Goal: Transaction & Acquisition: Purchase product/service

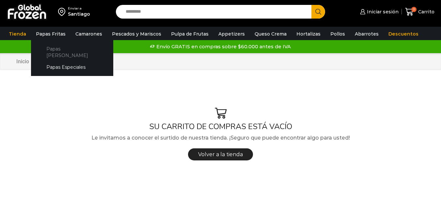
click at [64, 52] on link "Papas [PERSON_NAME]" at bounding box center [72, 52] width 69 height 19
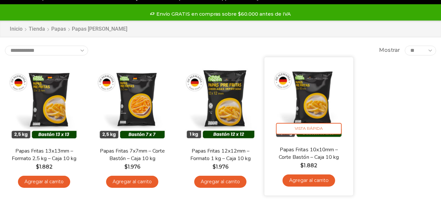
scroll to position [33, 0]
click at [299, 183] on link "Agregar al carrito" at bounding box center [308, 181] width 53 height 12
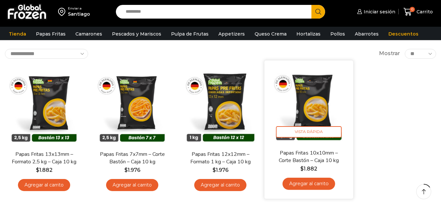
scroll to position [0, 0]
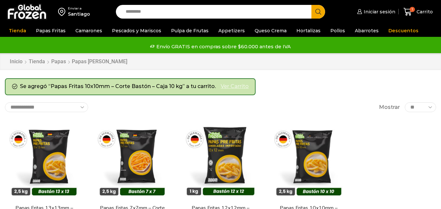
click at [233, 88] on link "Ver carrito" at bounding box center [235, 87] width 28 height 8
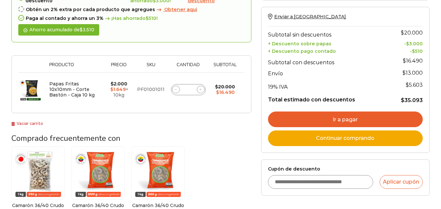
scroll to position [98, 0]
click at [190, 90] on input "*" at bounding box center [188, 89] width 9 height 9
type input "**"
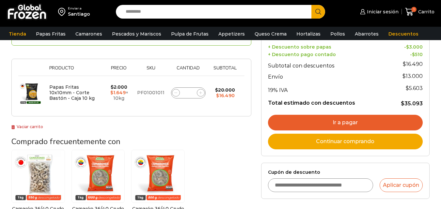
click at [207, 106] on td "Papas Fritas 10x10mm - Corte Bastón - Caja 10 kg cantidad **" at bounding box center [188, 93] width 41 height 34
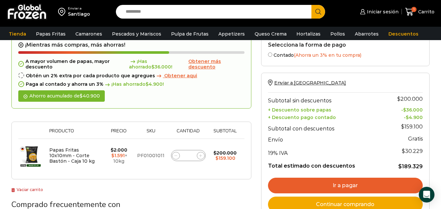
scroll to position [102, 0]
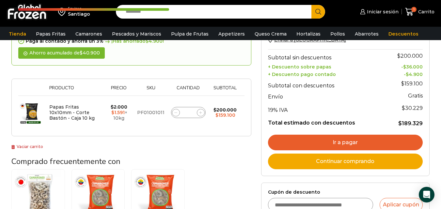
click at [193, 115] on div "Papas Fritas 10x10mm - Corte Bastón - Caja 10 kg cantidad **" at bounding box center [188, 112] width 34 height 11
click at [177, 111] on icon at bounding box center [175, 112] width 3 height 3
type input "*"
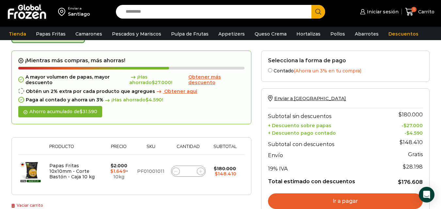
scroll to position [37, 0]
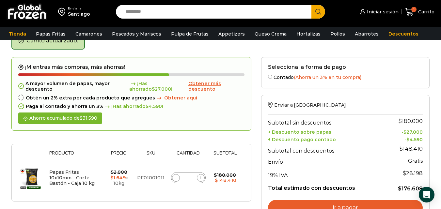
click at [199, 177] on icon at bounding box center [200, 178] width 3 height 3
type input "**"
click at [172, 97] on span "Obtener aqui" at bounding box center [180, 98] width 33 height 6
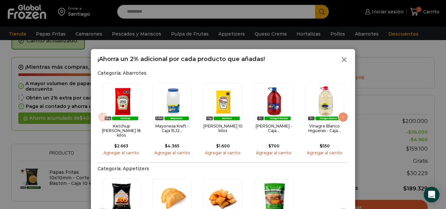
click at [347, 58] on icon at bounding box center [344, 60] width 8 height 8
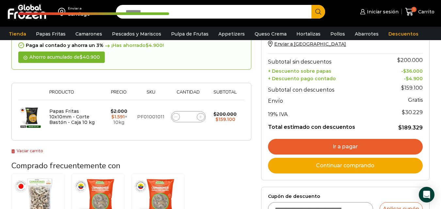
scroll to position [102, 0]
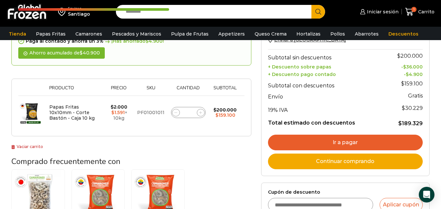
click at [319, 137] on link "Ir a pagar" at bounding box center [345, 143] width 155 height 16
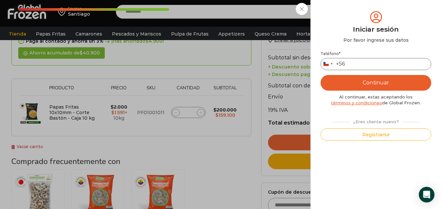
click at [375, 65] on input "Teléfono *" at bounding box center [376, 64] width 111 height 12
type input "*********"
click at [437, 98] on div "Mi cuenta Login Register Iniciar sesión Por favor ingrese sus datos Iniciar ses…" at bounding box center [375, 104] width 131 height 209
click at [386, 81] on button "Continuar" at bounding box center [376, 83] width 111 height 16
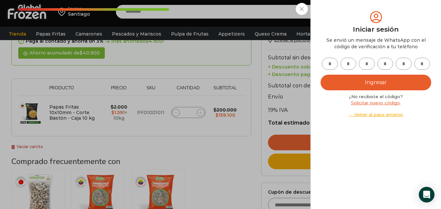
click at [333, 64] on input "text" at bounding box center [330, 64] width 16 height 12
type input "*"
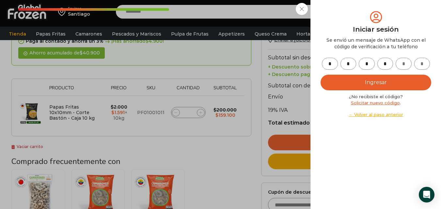
type input "*"
click at [366, 80] on button "Ingresar" at bounding box center [376, 83] width 111 height 16
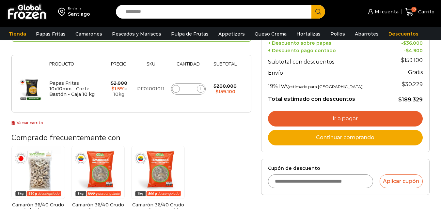
scroll to position [98, 0]
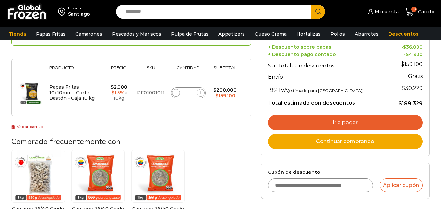
click at [292, 119] on link "Ir a pagar" at bounding box center [345, 123] width 155 height 16
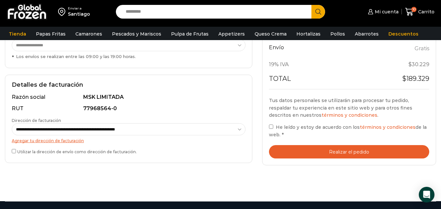
scroll to position [163, 0]
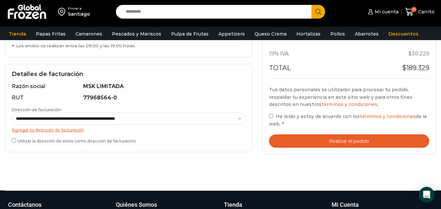
click at [47, 140] on label "Utilizar la dirección de envío como dirección de facturación." at bounding box center [129, 140] width 234 height 7
click at [282, 116] on span "He leído y estoy de acuerdo con los términos y condiciones de la web." at bounding box center [348, 120] width 158 height 13
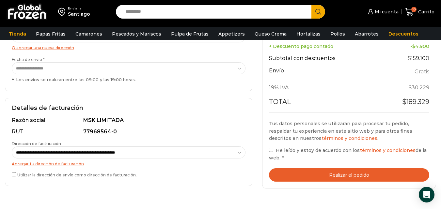
scroll to position [131, 0]
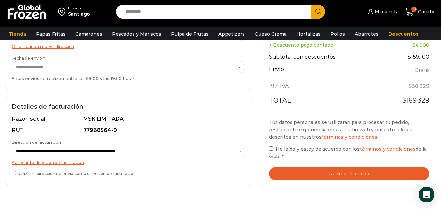
click at [324, 170] on button "Realizar el pedido" at bounding box center [349, 173] width 160 height 13
